Goal: Transaction & Acquisition: Purchase product/service

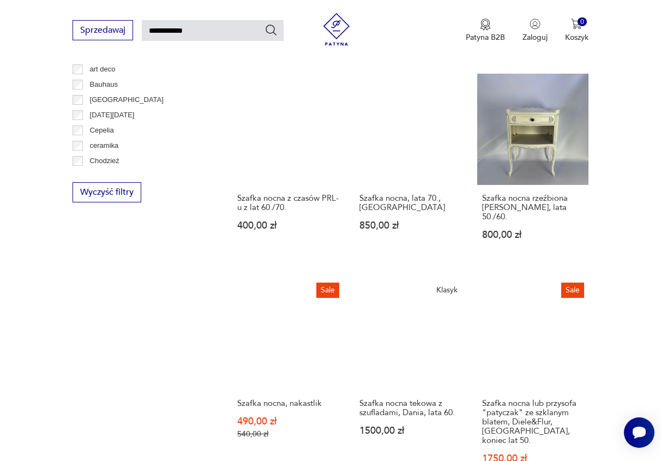
scroll to position [602, 0]
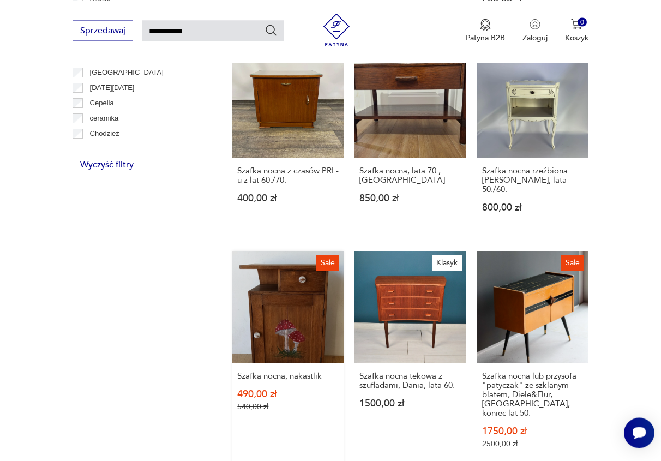
click at [295, 291] on link "Sale Szafka nocna, nakastlik 490,00 zł 540,00 zł" at bounding box center [287, 360] width 111 height 218
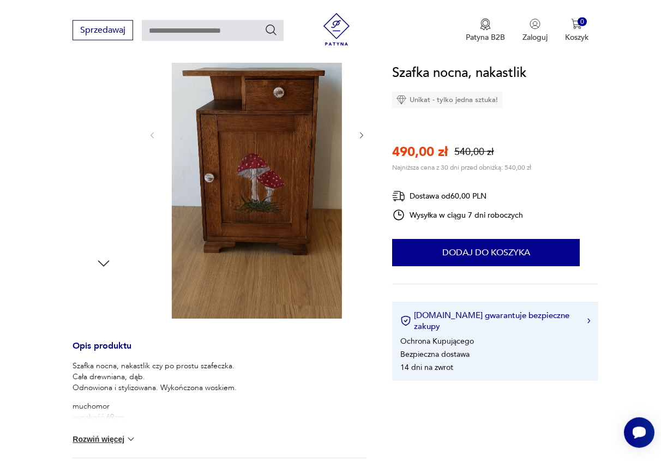
scroll to position [289, 0]
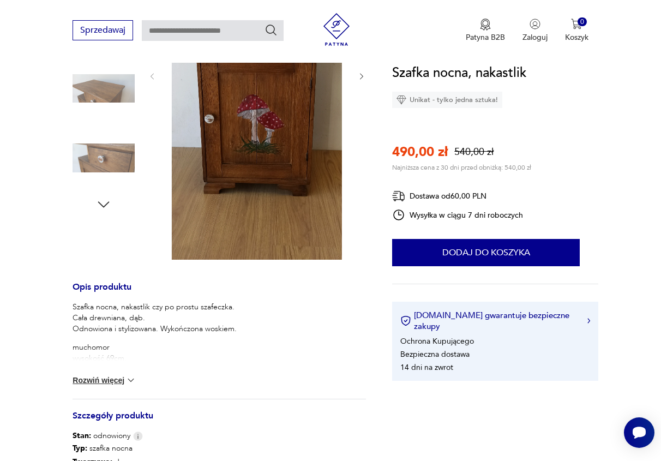
click at [81, 380] on button "Rozwiń więcej" at bounding box center [103, 379] width 63 height 11
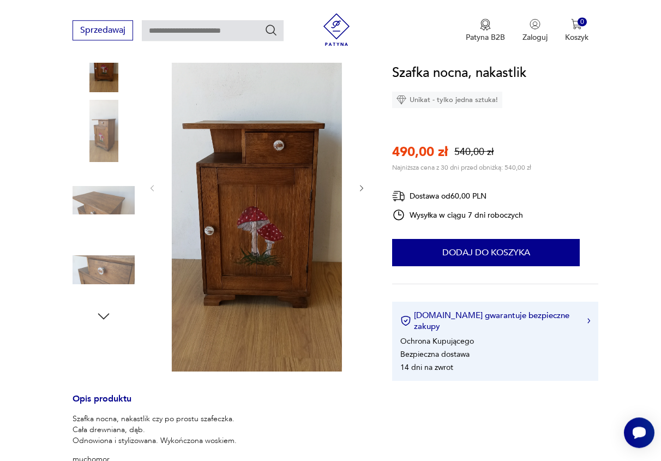
scroll to position [122, 0]
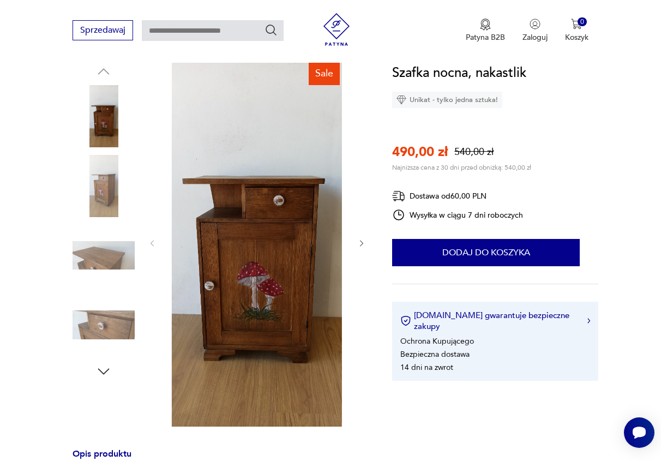
click at [361, 239] on icon "button" at bounding box center [361, 243] width 9 height 9
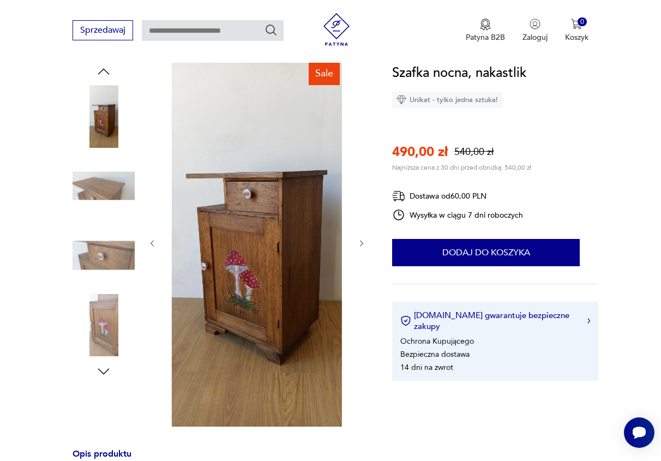
click at [360, 239] on icon "button" at bounding box center [361, 243] width 9 height 9
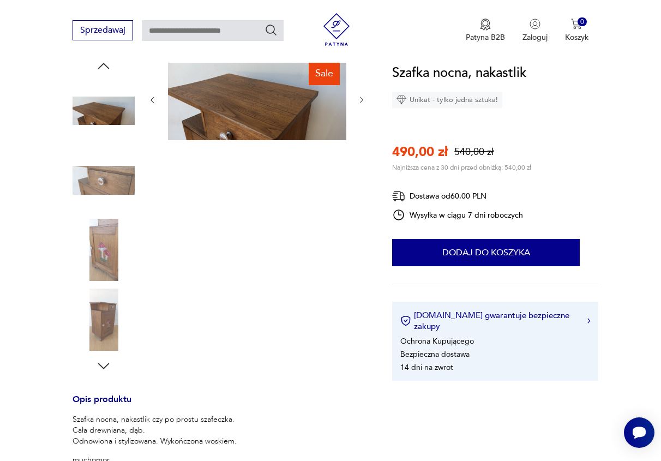
click at [360, 239] on div "Sale" at bounding box center [257, 216] width 218 height 316
click at [101, 320] on img at bounding box center [103, 319] width 62 height 62
